Goal: Task Accomplishment & Management: Manage account settings

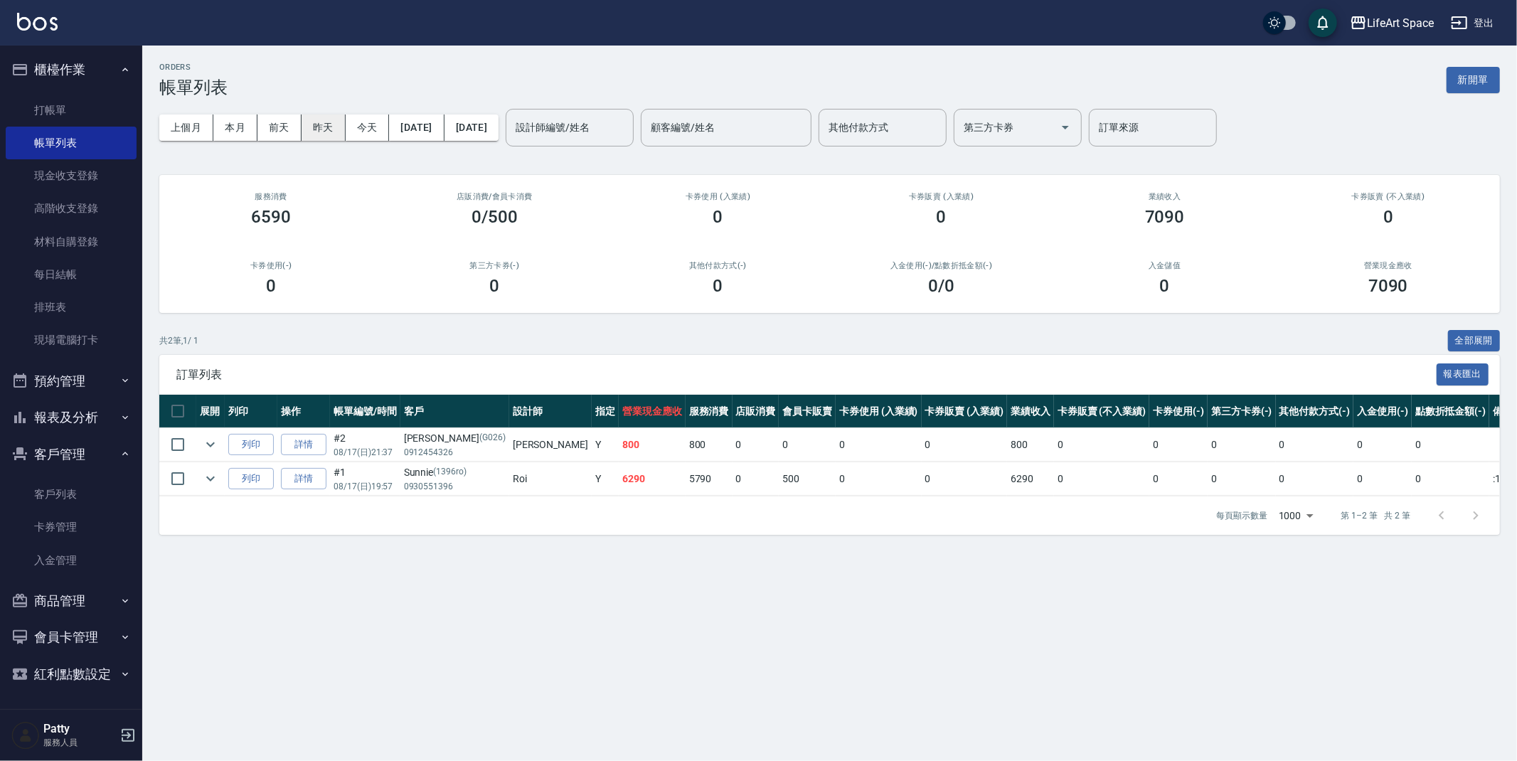
click at [332, 127] on button "昨天" at bounding box center [324, 128] width 44 height 26
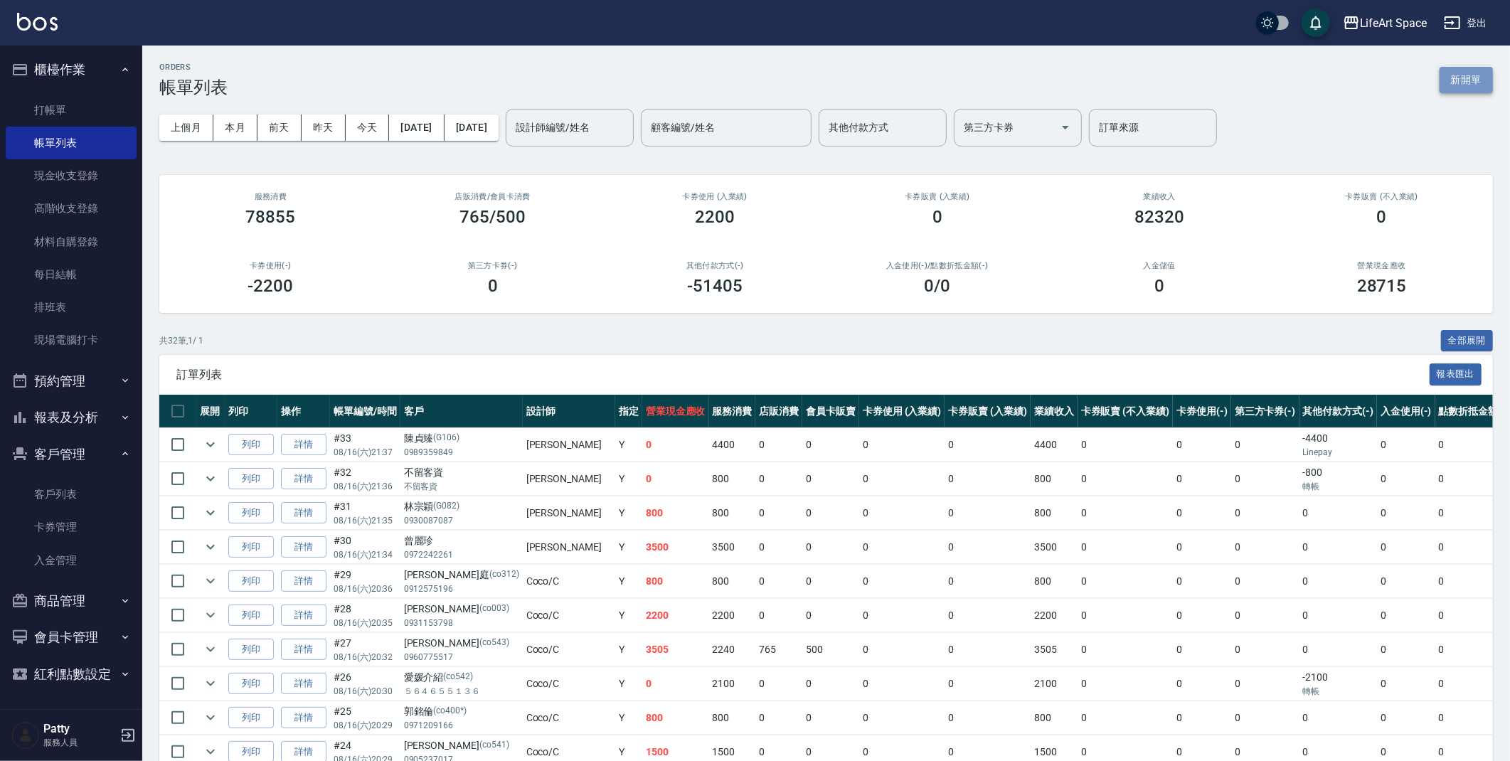
click at [1459, 78] on button "新開單" at bounding box center [1466, 80] width 53 height 26
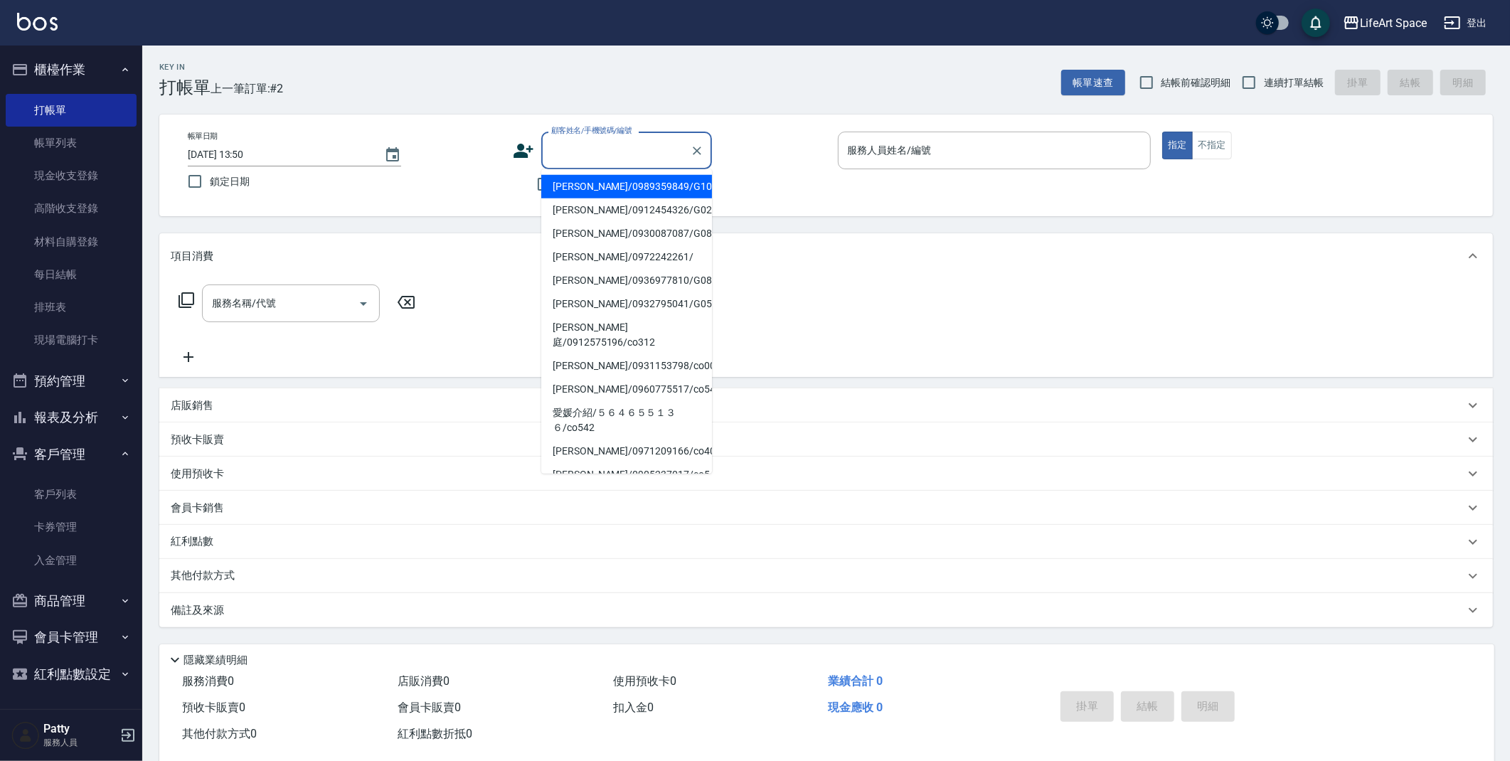
drag, startPoint x: 583, startPoint y: 154, endPoint x: 592, endPoint y: 158, distance: 9.5
click at [583, 154] on input "顧客姓名/手機號碼/編號" at bounding box center [616, 150] width 137 height 25
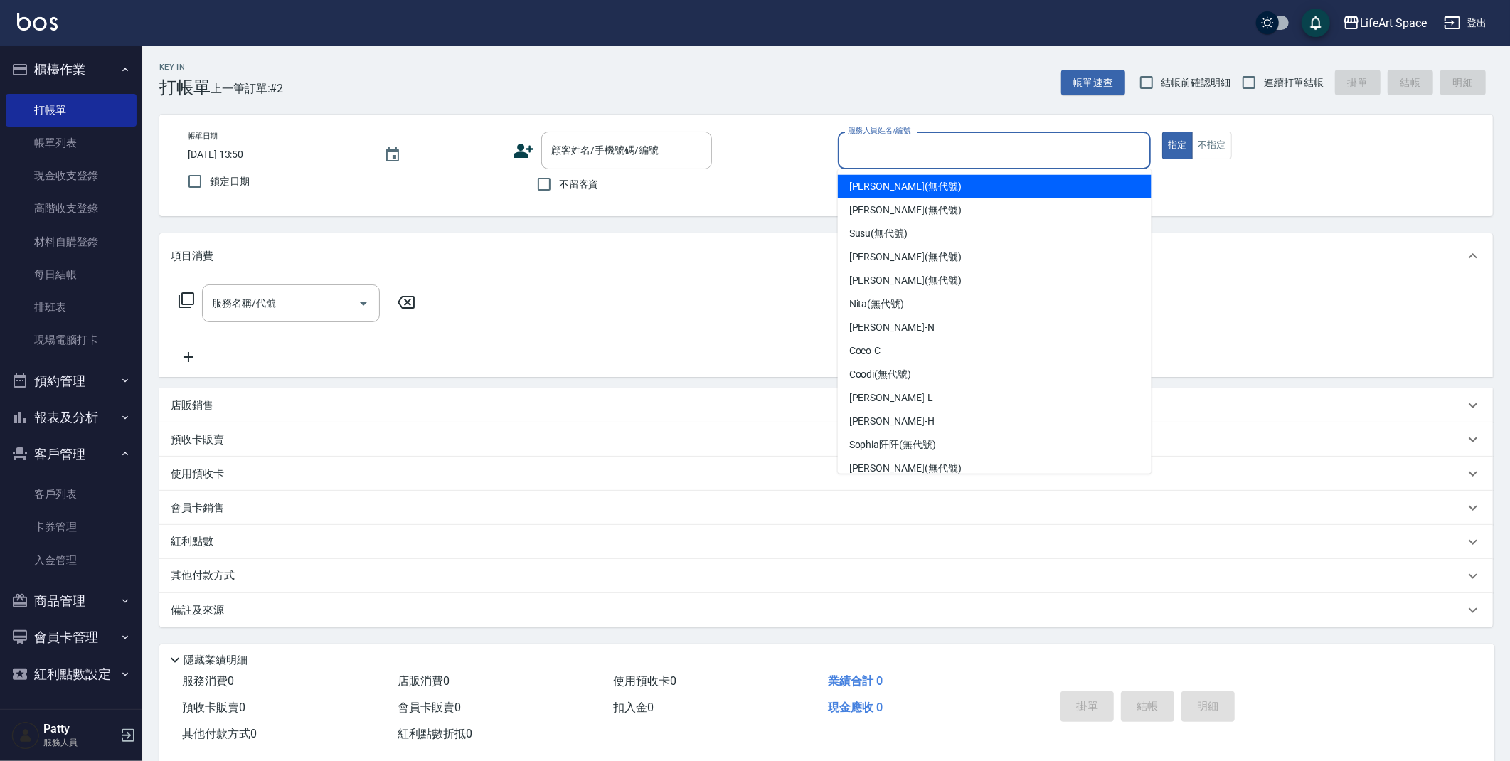
click at [869, 157] on input "服務人員姓名/編號" at bounding box center [994, 150] width 301 height 25
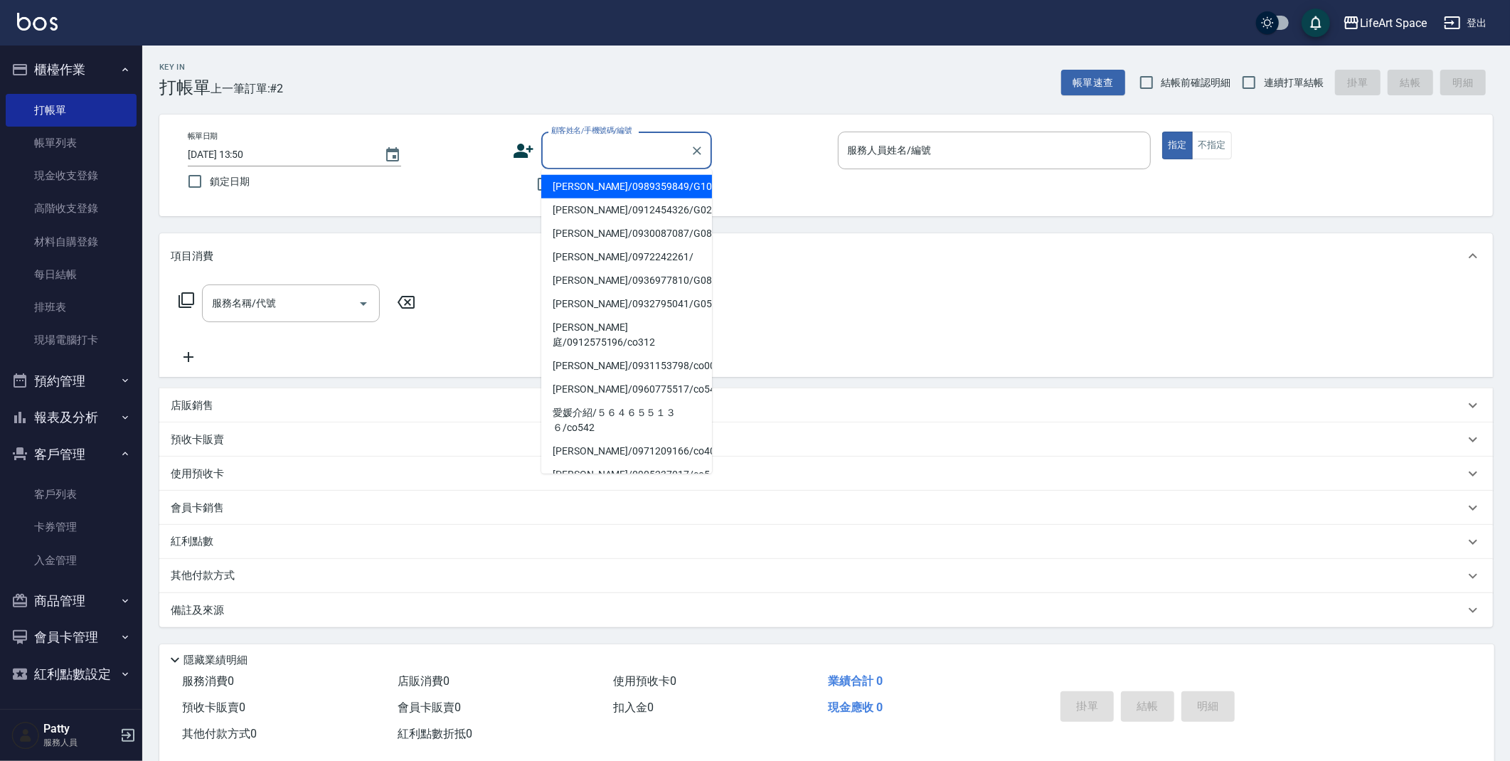
click at [612, 151] on input "顧客姓名/手機號碼/編號" at bounding box center [616, 150] width 137 height 25
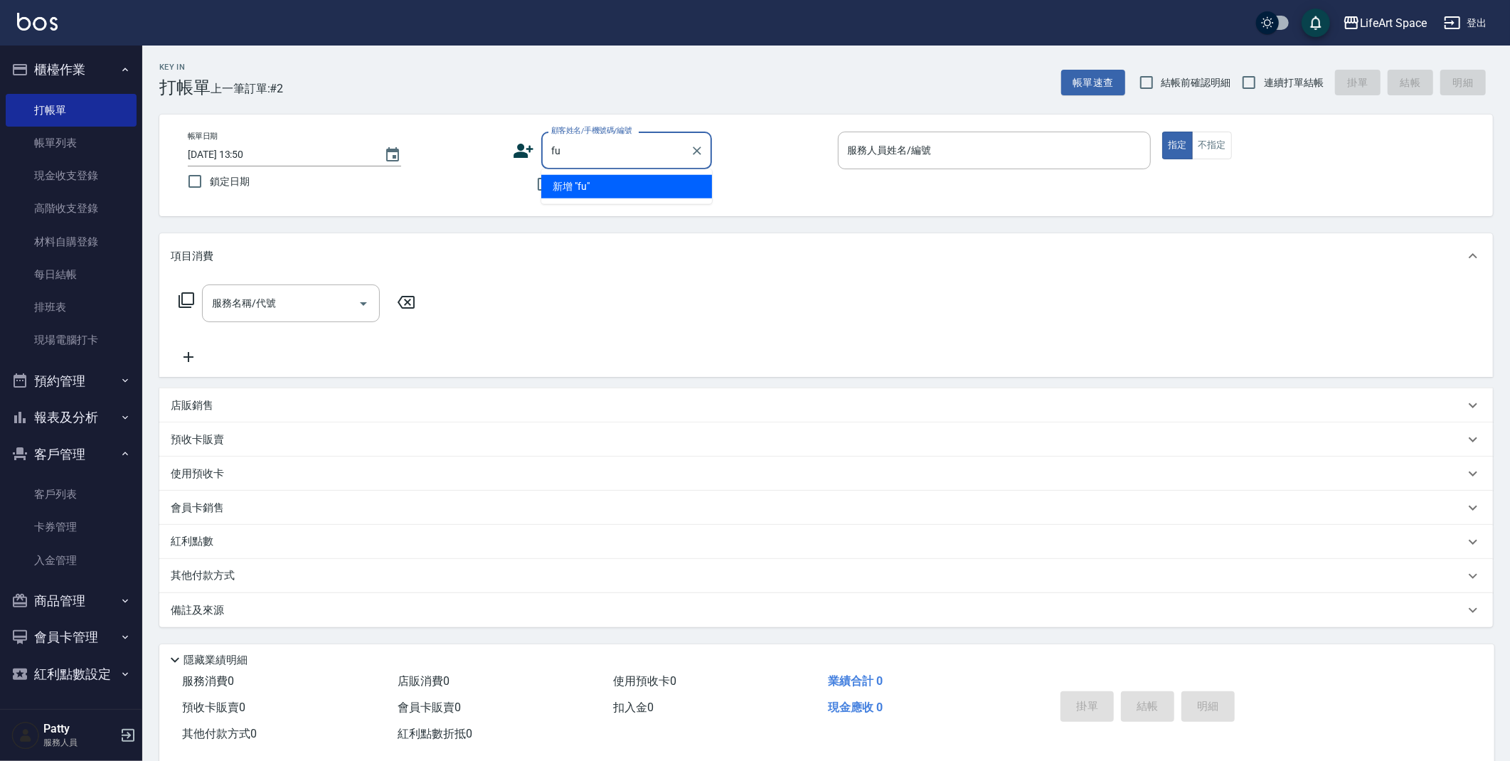
type input "f"
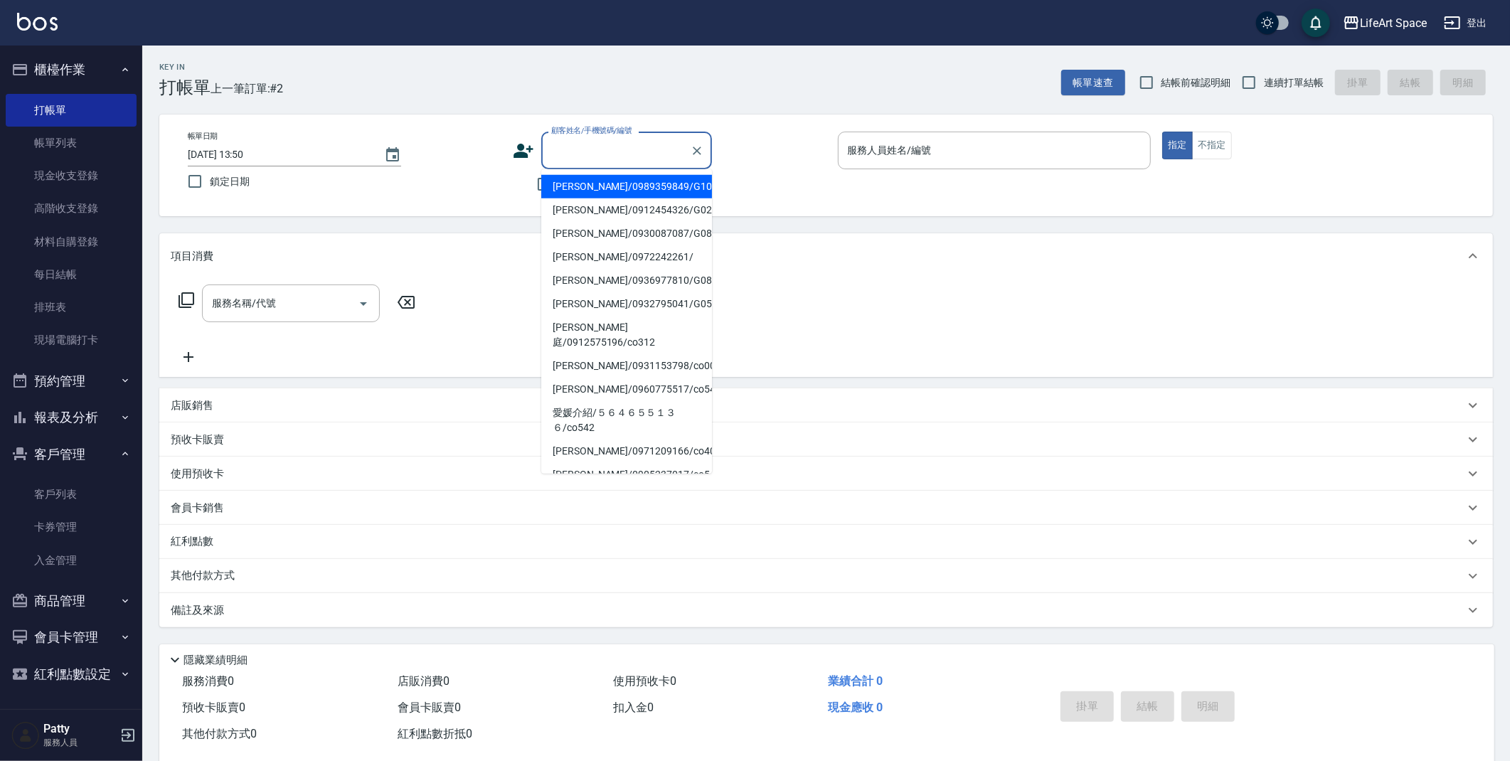
type input "ㄋ"
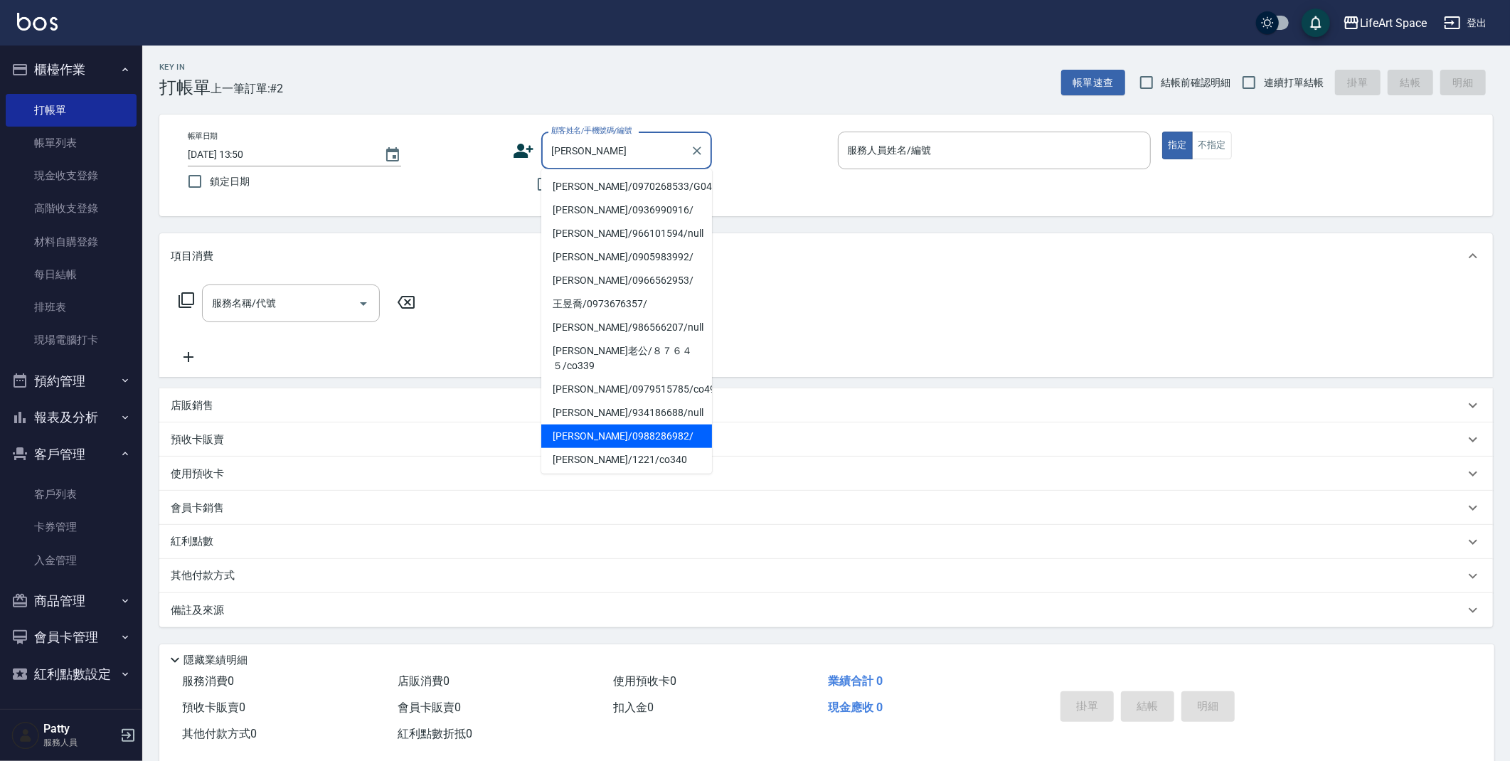
drag, startPoint x: 624, startPoint y: 427, endPoint x: 911, endPoint y: 170, distance: 385.4
click at [624, 427] on li "[PERSON_NAME]/0988286982/" at bounding box center [626, 436] width 171 height 23
type input "[PERSON_NAME]/0988286982/"
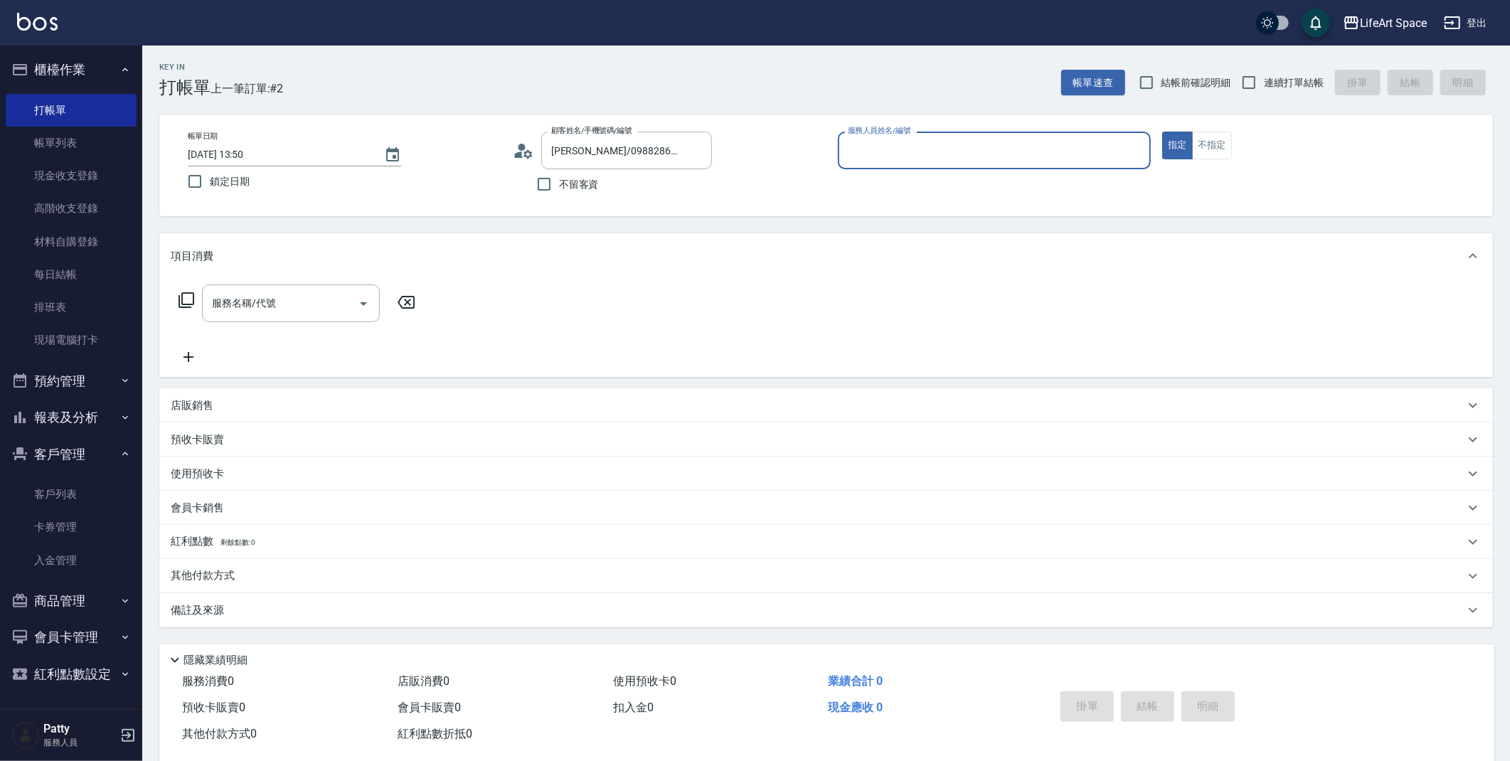
type input "Abby-Ａ"
click at [282, 290] on div "服務名稱/代號" at bounding box center [291, 304] width 178 height 38
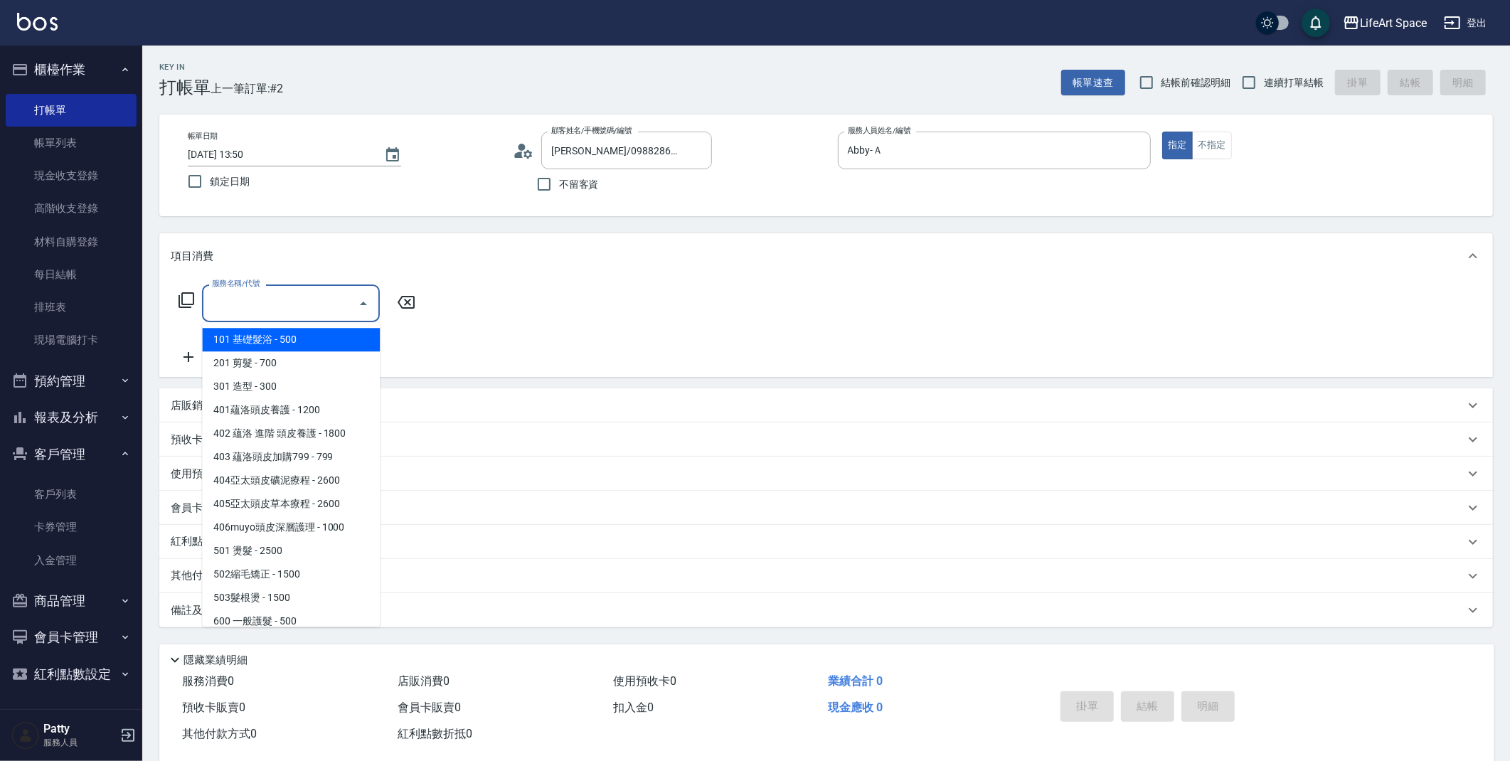
drag, startPoint x: 250, startPoint y: 302, endPoint x: 252, endPoint y: 316, distance: 14.3
click at [250, 301] on input "服務名稱/代號" at bounding box center [280, 303] width 144 height 25
click at [258, 363] on span "201 剪髮 - 700" at bounding box center [291, 362] width 178 height 23
type input "201 剪髮(201)"
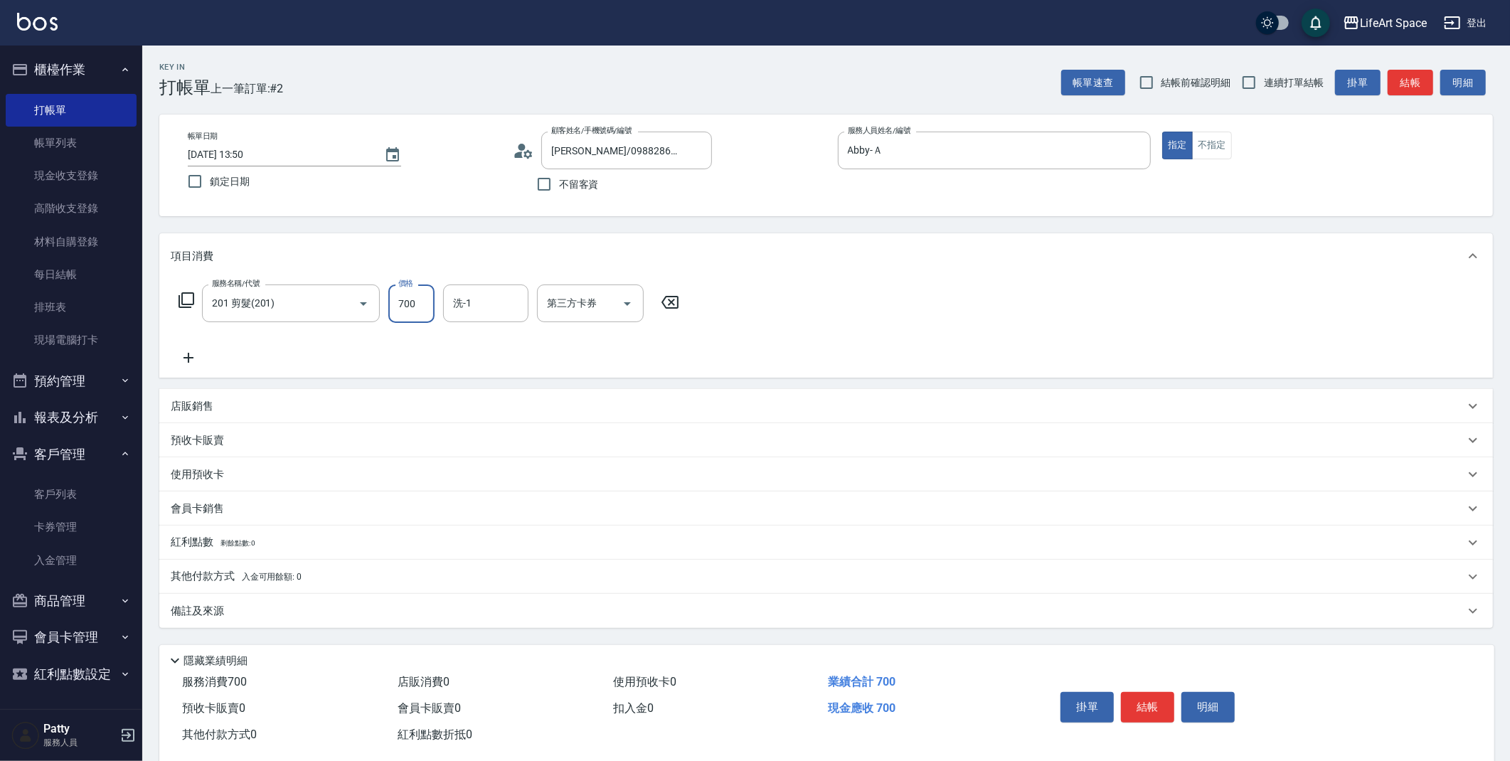
click at [425, 298] on input "700" at bounding box center [411, 304] width 46 height 38
type input "800"
click at [287, 615] on div "備註及來源" at bounding box center [818, 611] width 1294 height 15
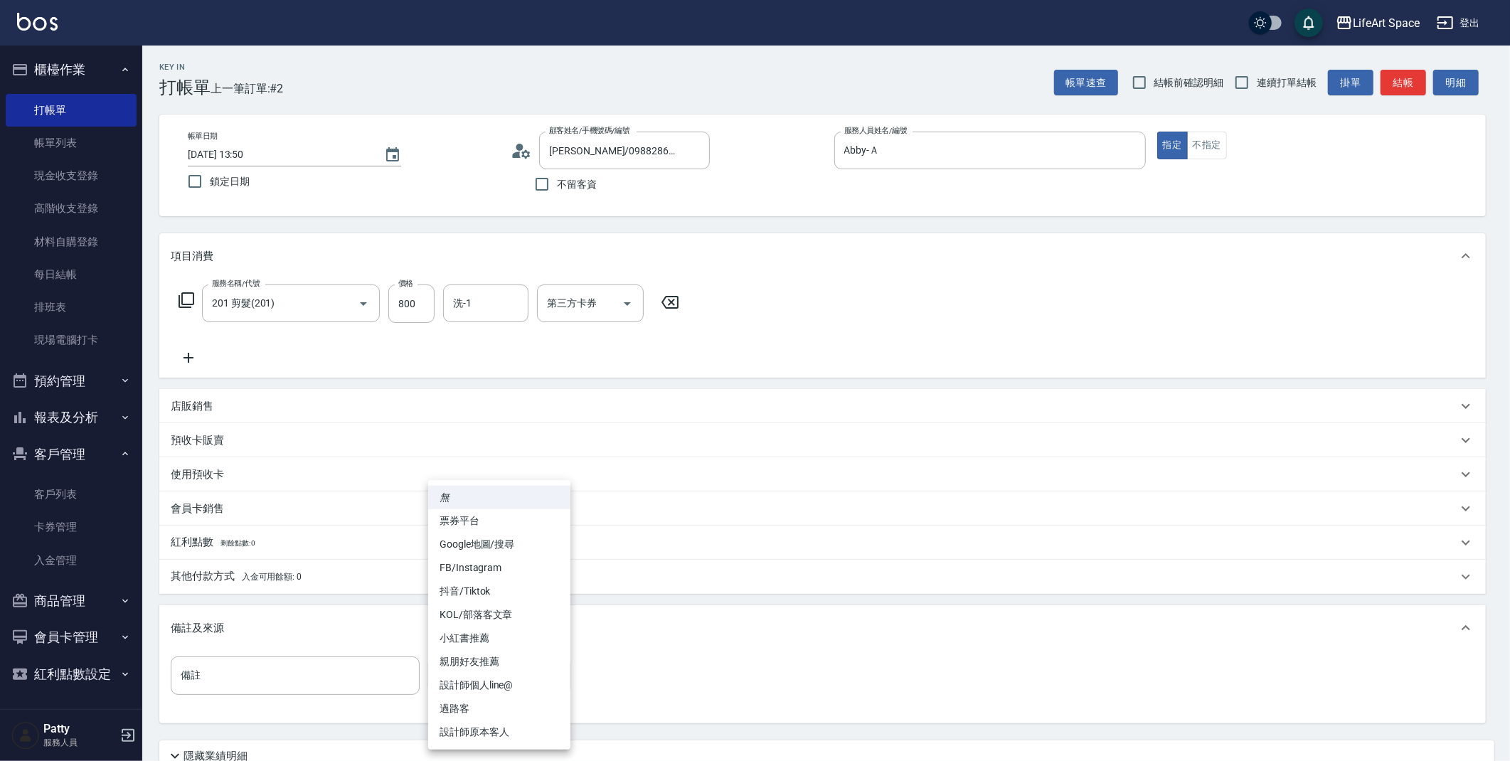
click at [508, 679] on body "LifeArt Space 登出 櫃檯作業 打帳單 帳單列表 現金收支登錄 高階收支登錄 材料自購登錄 每日結帳 排班表 現場電腦打卡 預約管理 預約管理 單…" at bounding box center [755, 439] width 1510 height 878
click at [521, 733] on li "設計師原本客人" at bounding box center [499, 732] width 142 height 23
type input "設計師原本客人"
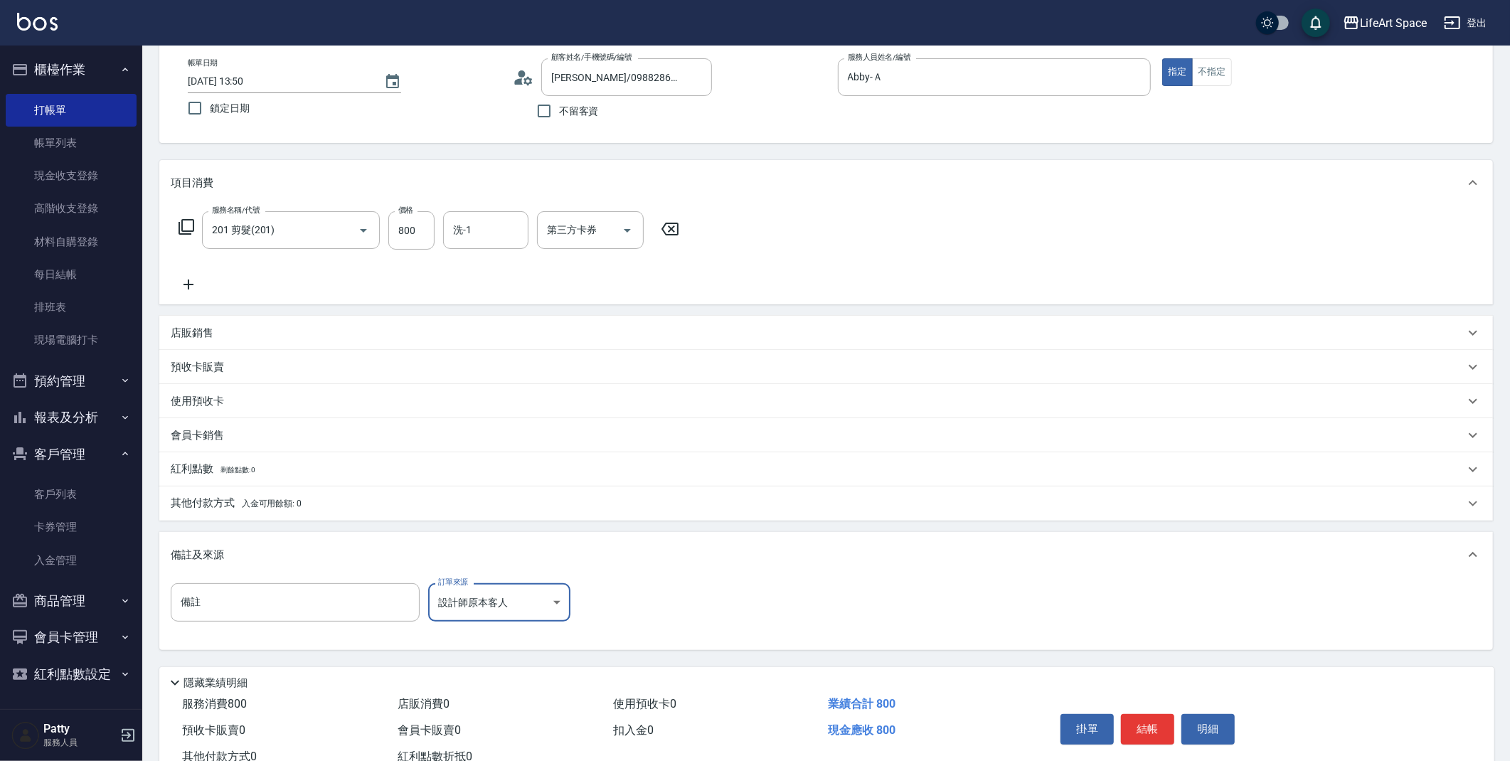
scroll to position [122, 0]
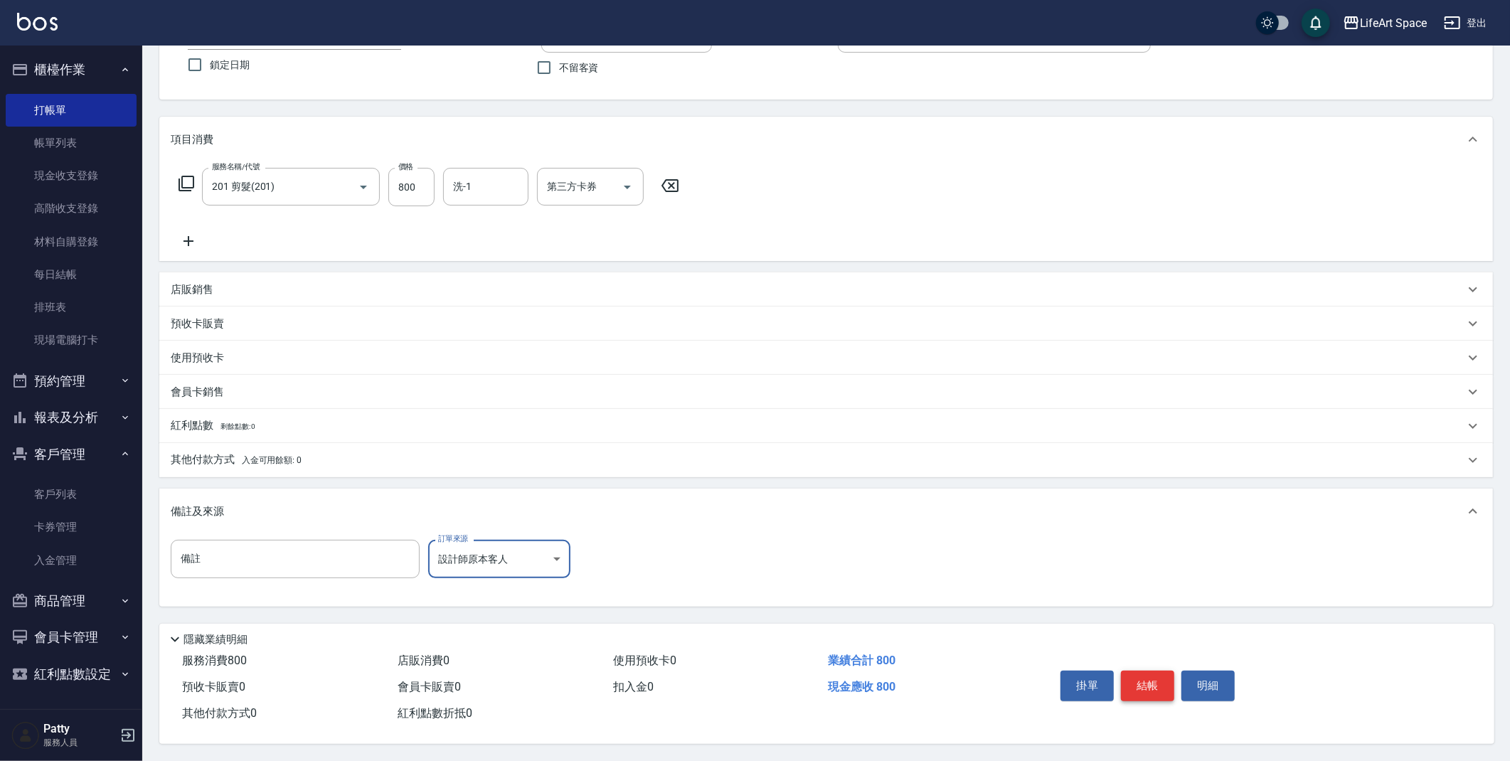
click at [1148, 675] on button "結帳" at bounding box center [1147, 686] width 53 height 30
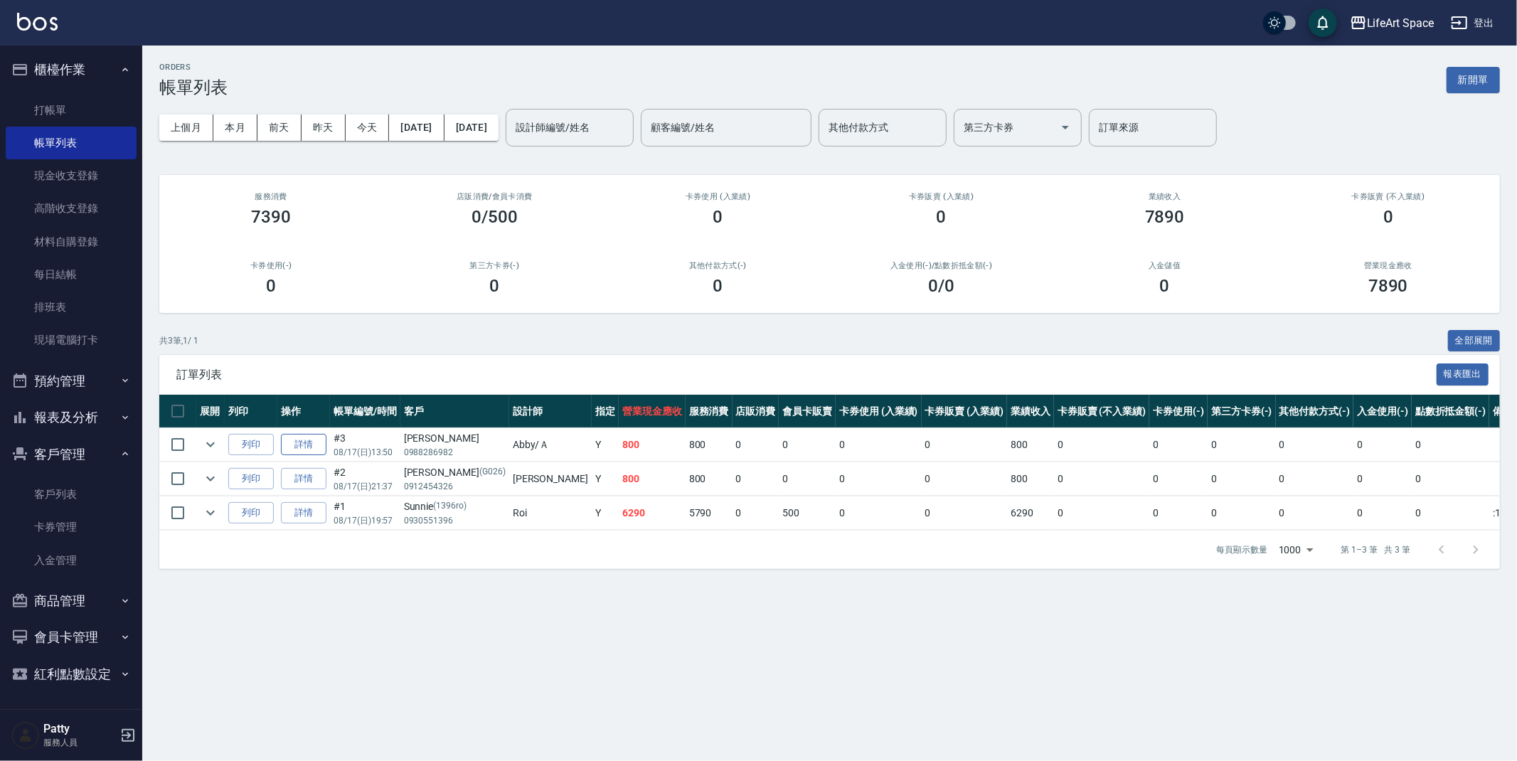
click at [304, 446] on link "詳情" at bounding box center [304, 445] width 46 height 22
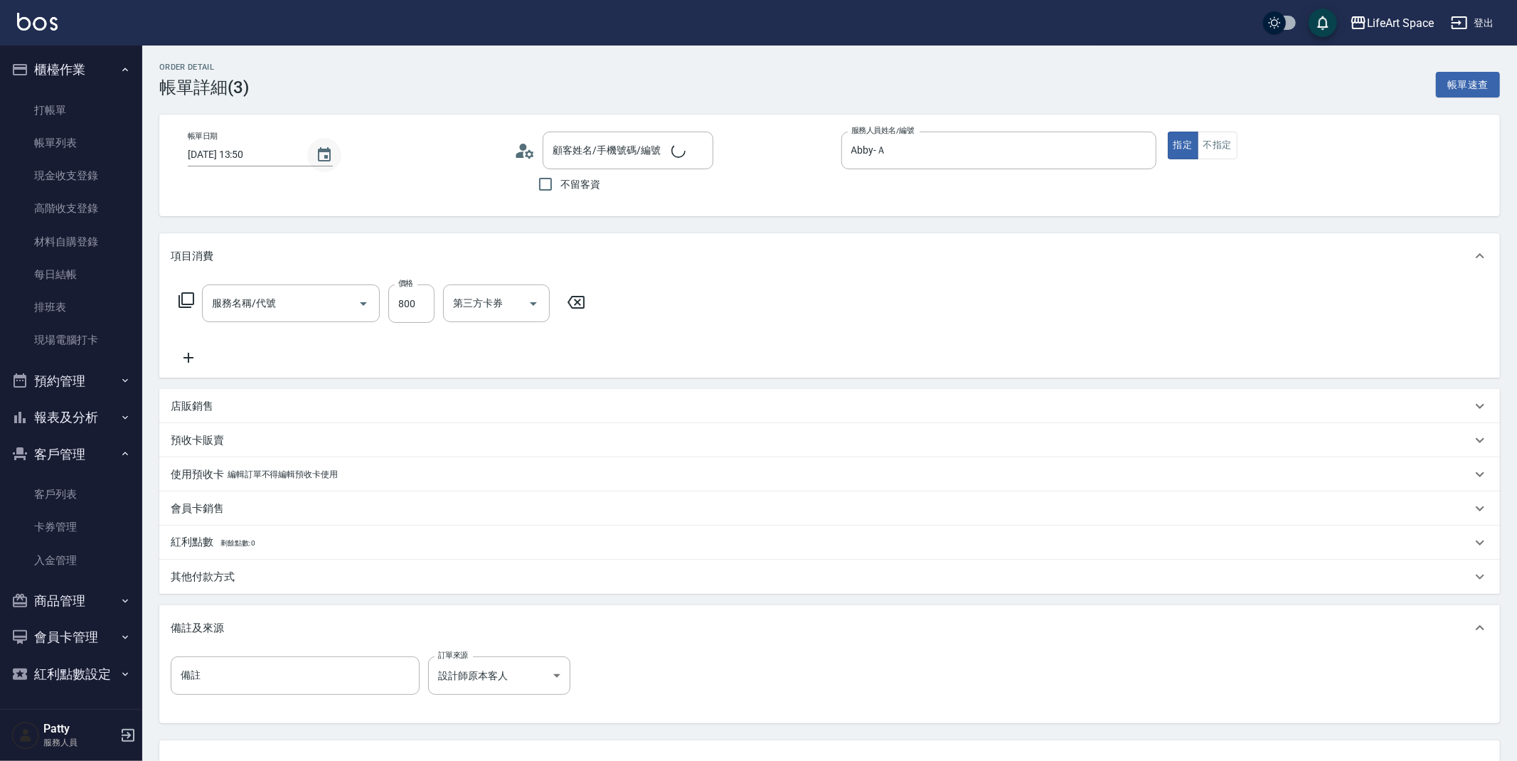
type input "[DATE] 13:50"
type input "Abby-Ａ"
type input "設計師原本客人"
click at [318, 152] on icon "Choose date, selected date is 2025-08-17" at bounding box center [324, 154] width 13 height 14
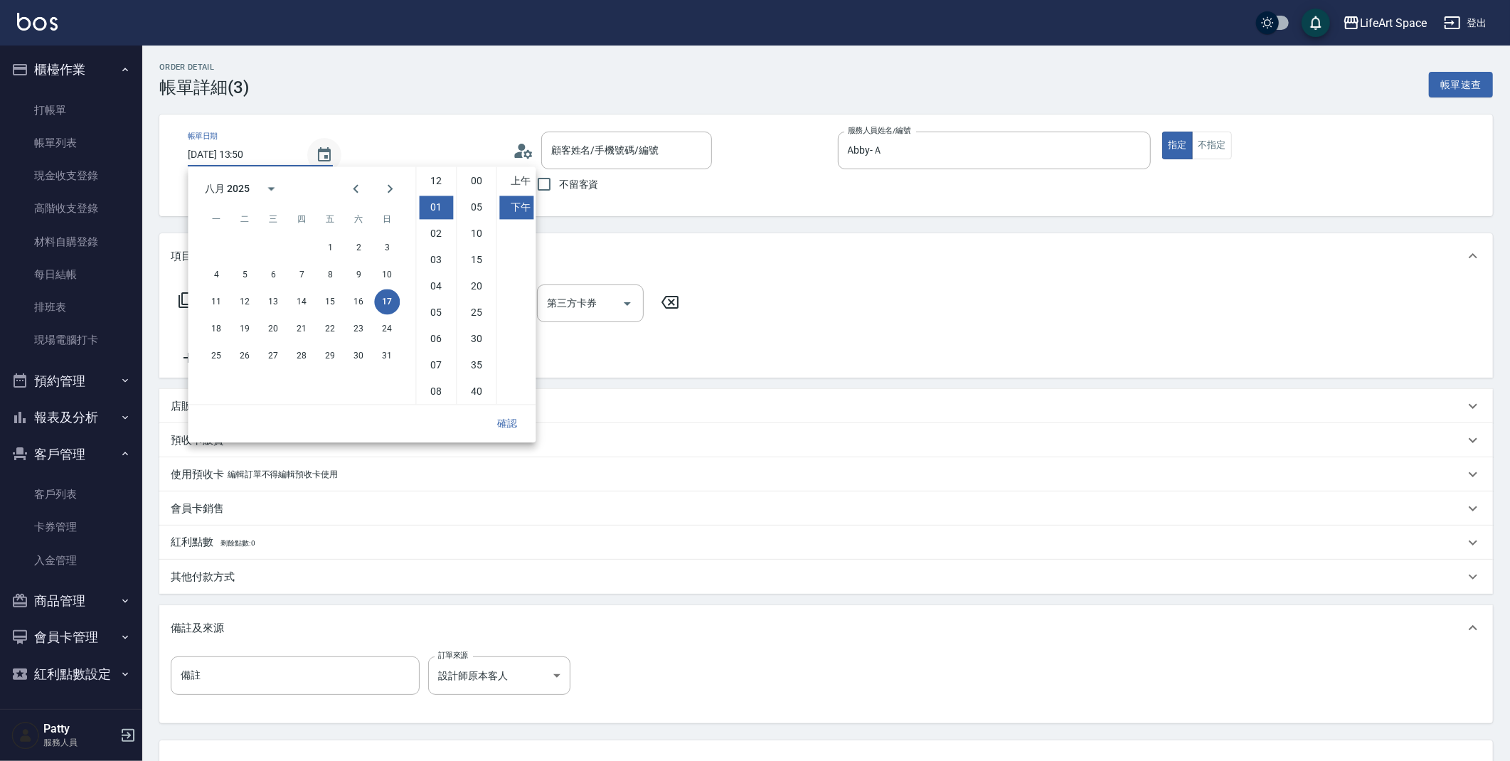
type input "201 剪髮(201)"
type input "[PERSON_NAME]/0988286982/"
click at [354, 297] on button "16" at bounding box center [359, 302] width 26 height 26
type input "[DATE] 13:50"
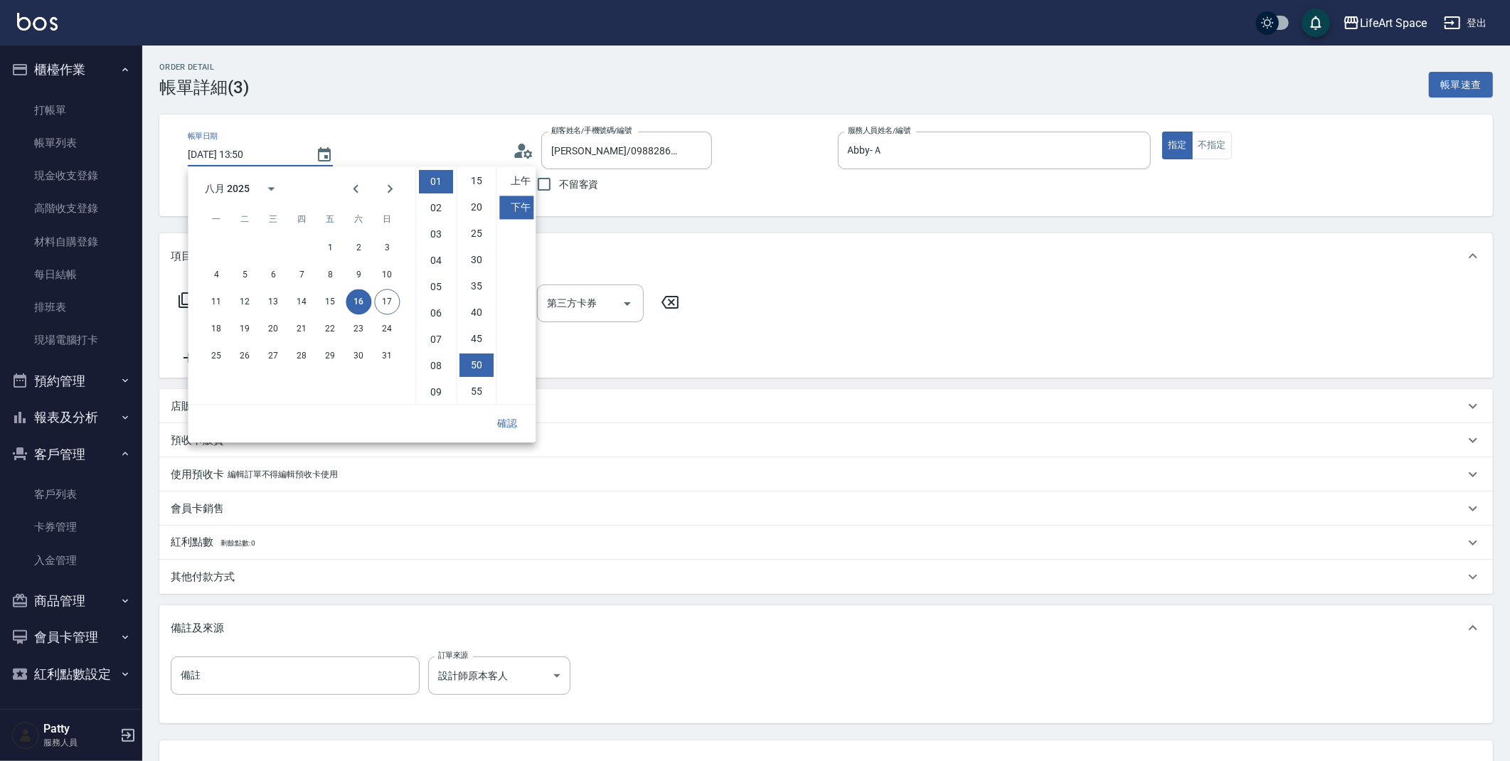
click at [519, 424] on button "確認" at bounding box center [507, 423] width 46 height 26
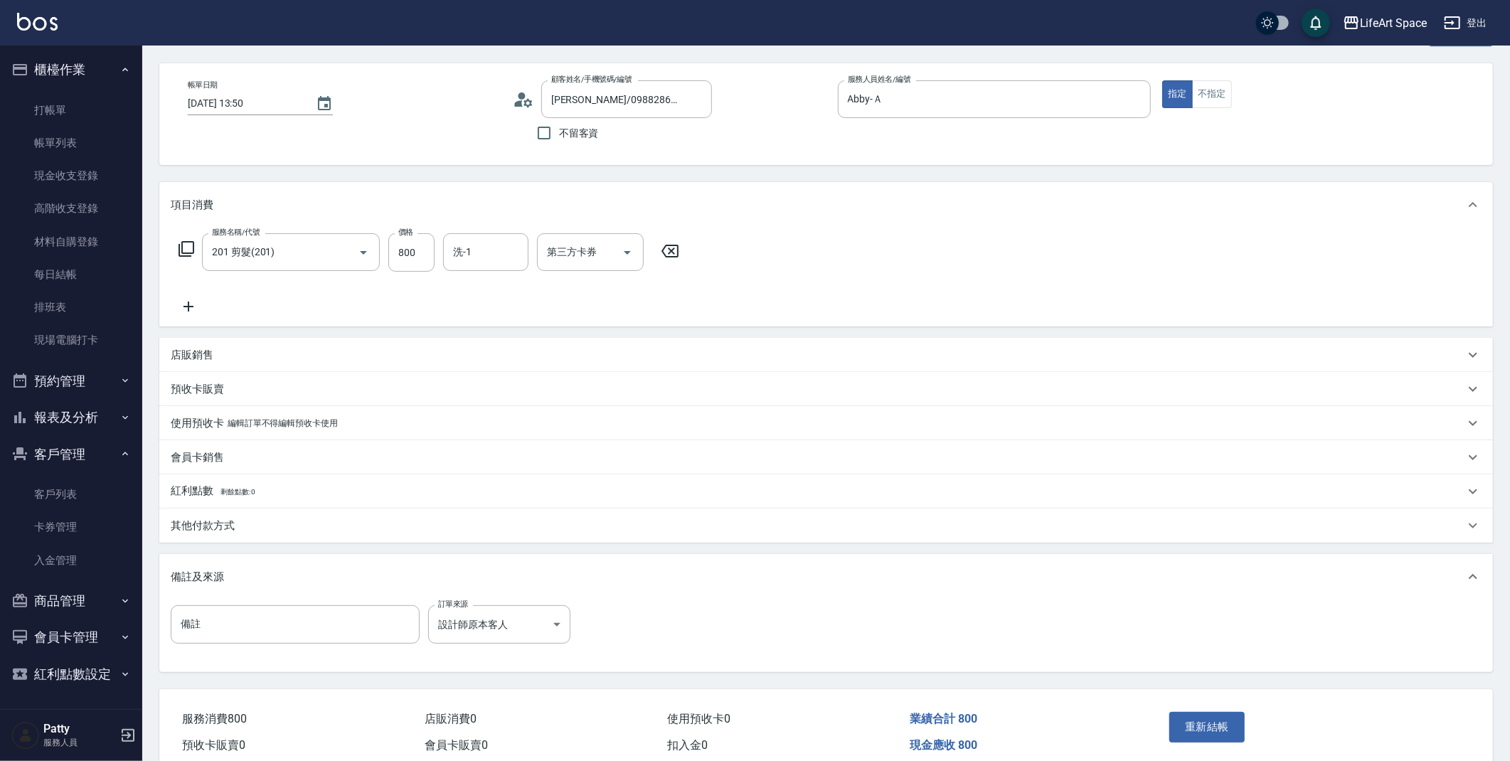
scroll to position [115, 0]
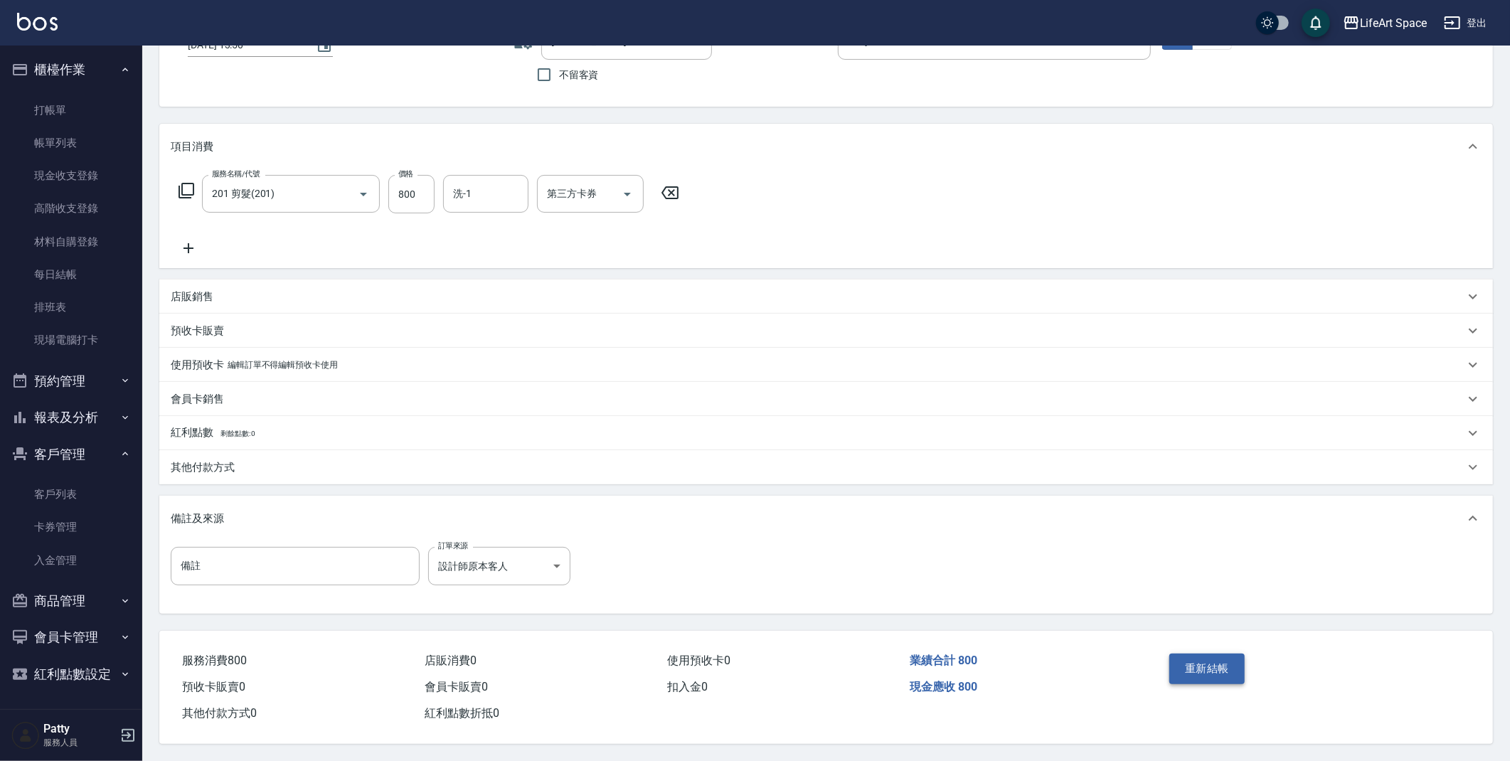
click at [1197, 661] on button "重新結帳" at bounding box center [1206, 669] width 75 height 30
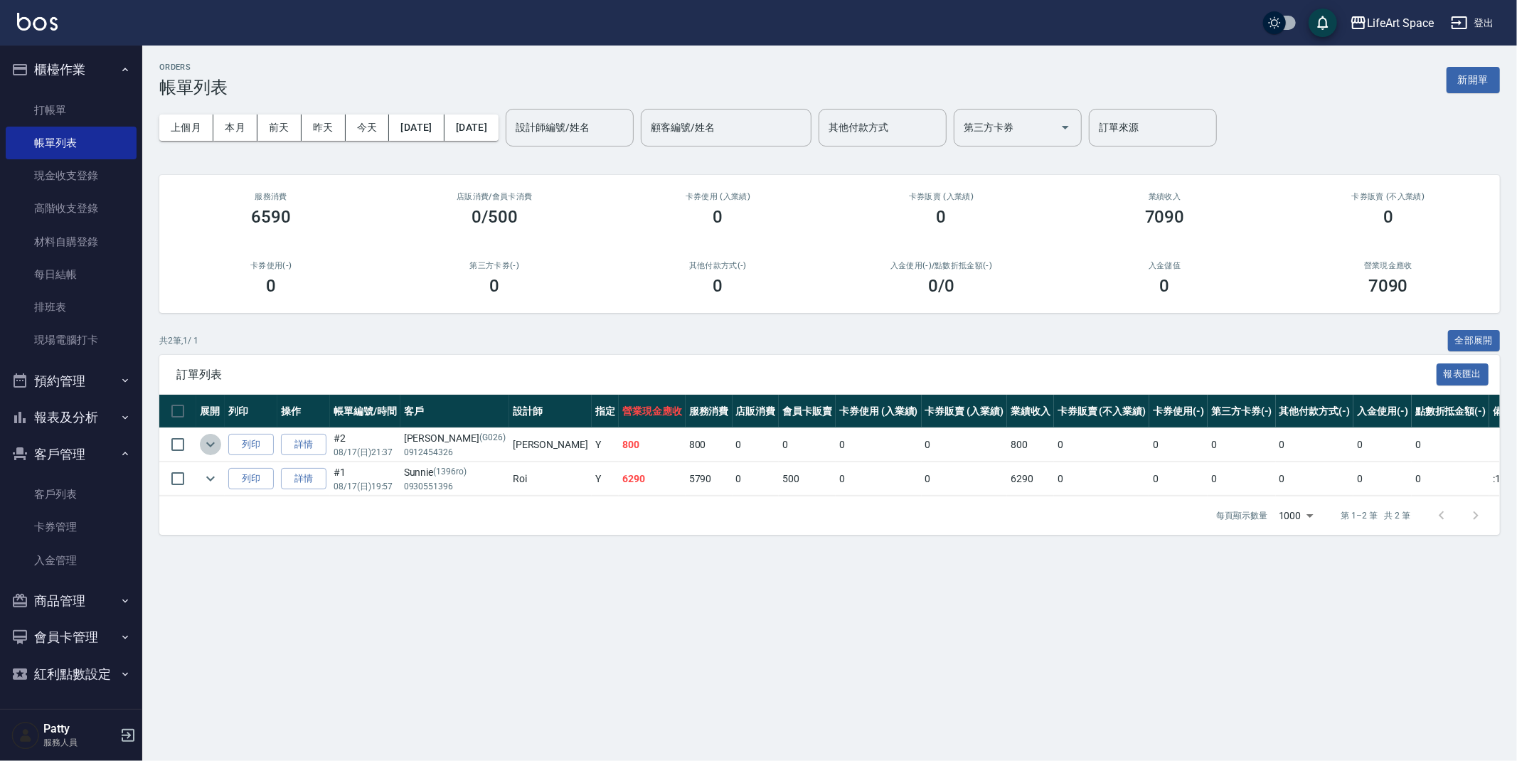
click at [213, 444] on icon "expand row" at bounding box center [210, 444] width 9 height 5
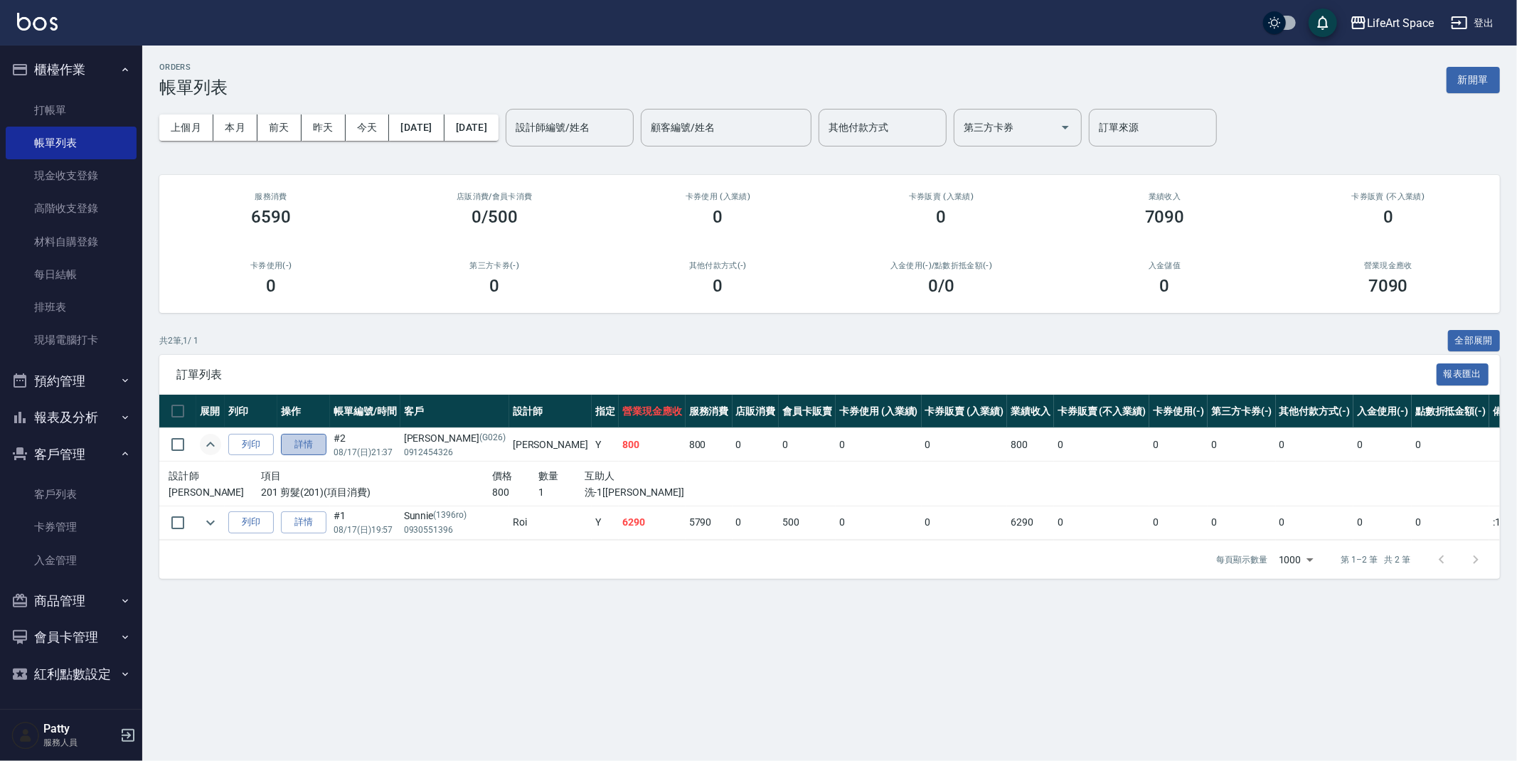
click at [309, 445] on link "詳情" at bounding box center [304, 445] width 46 height 22
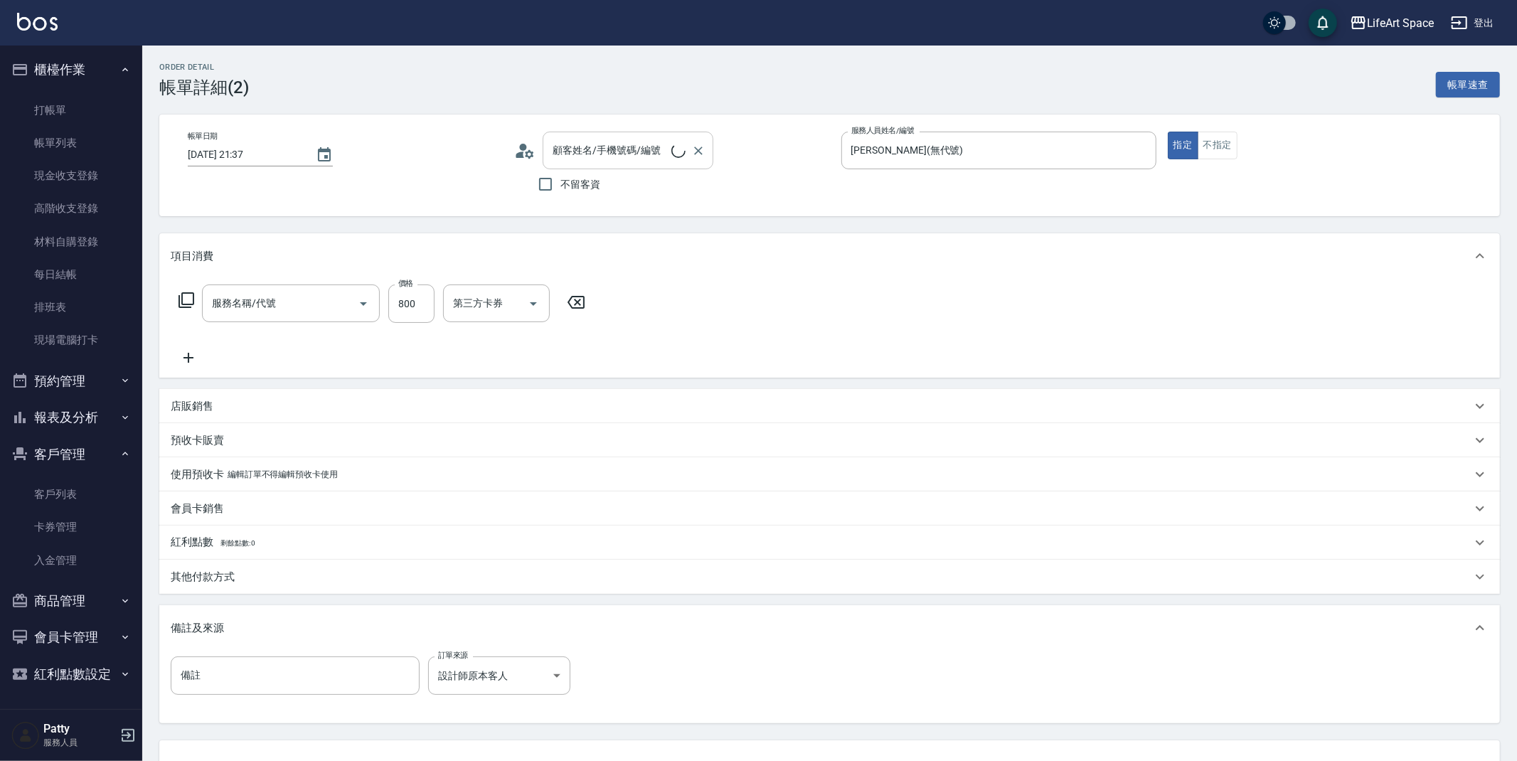
type input "[DATE] 21:37"
type input "[PERSON_NAME](無代號)"
type input "設計師原本客人"
type input "201 剪髮(201)"
type input "[PERSON_NAME]/0912454326/G026"
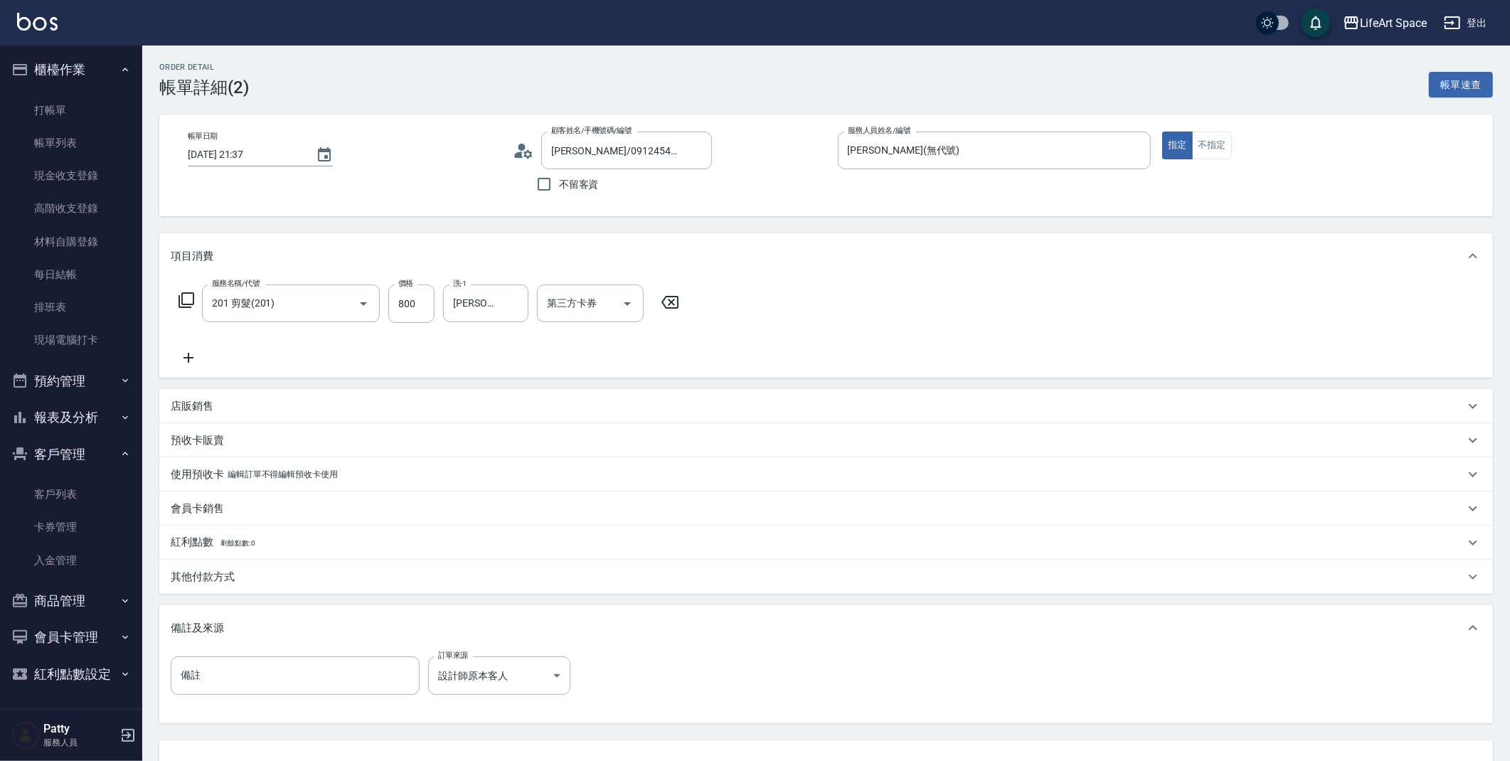
click at [527, 145] on icon at bounding box center [523, 150] width 21 height 21
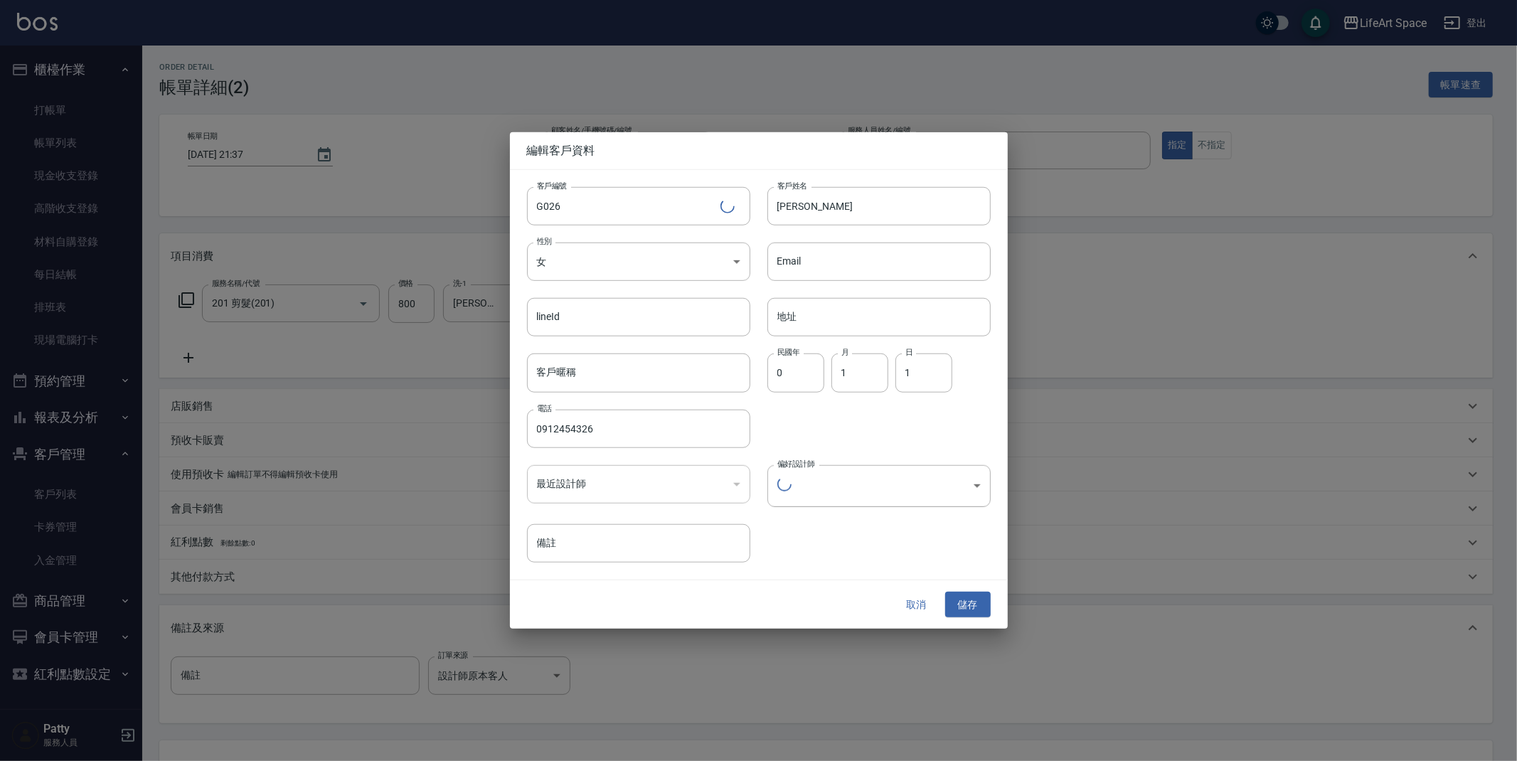
type input "9a12cff5-f296-481a-9473-20241dfe8ac1"
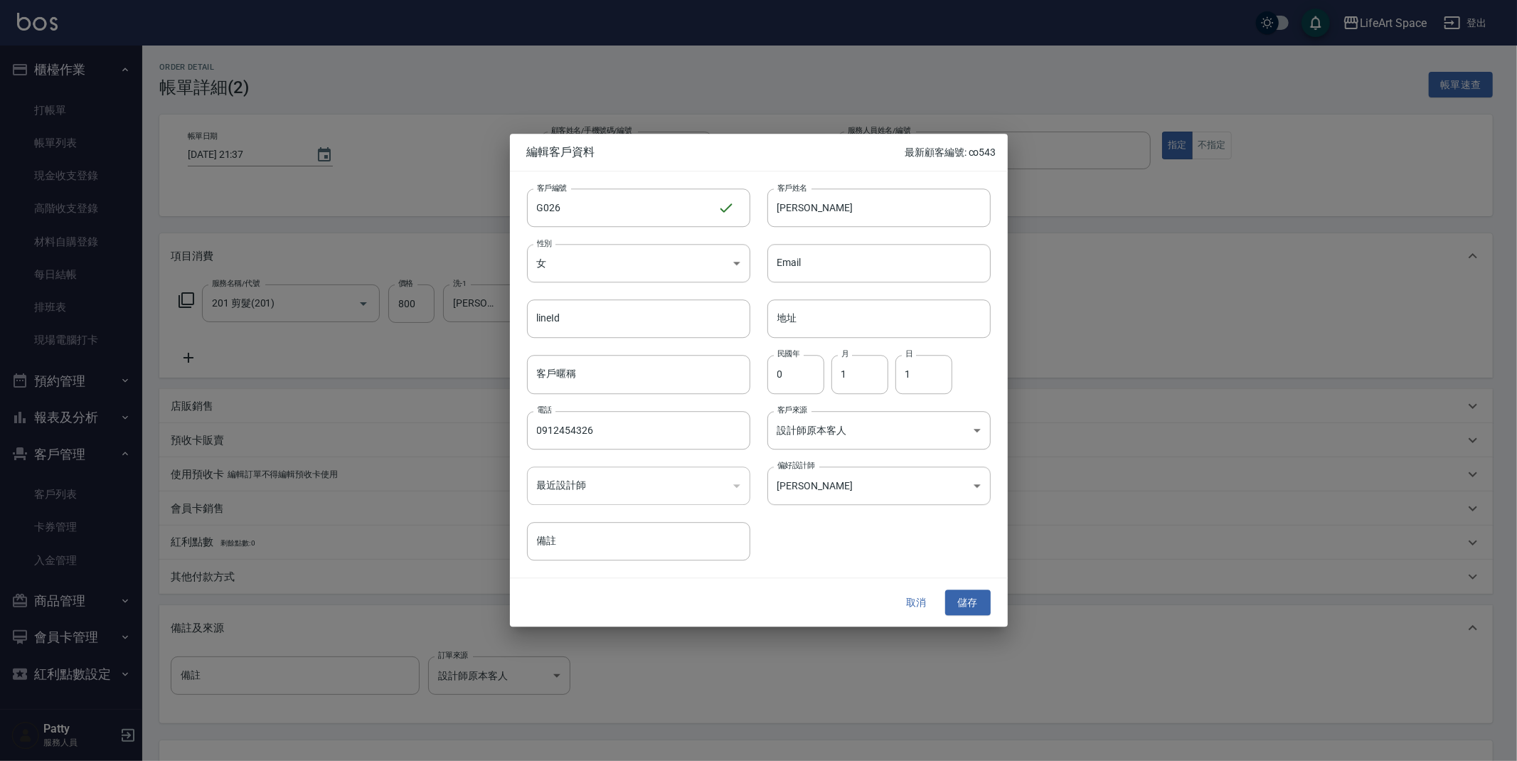
click at [910, 595] on button "取消" at bounding box center [917, 603] width 46 height 26
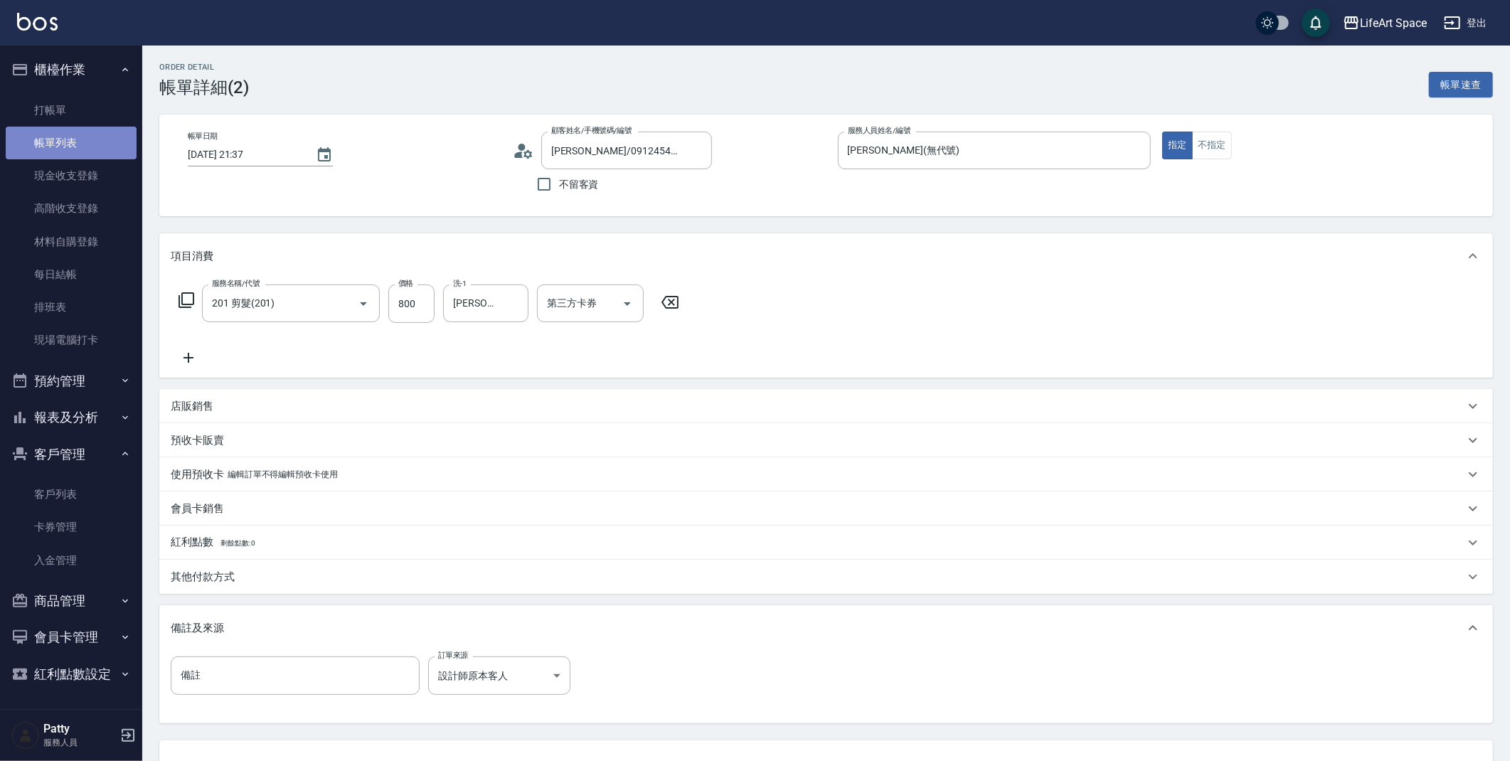
click at [109, 141] on link "帳單列表" at bounding box center [71, 143] width 131 height 33
